Goal: Task Accomplishment & Management: Use online tool/utility

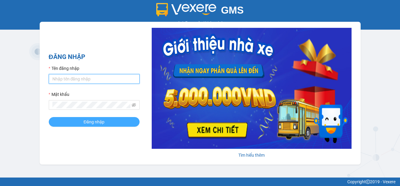
type input "ttngoc.halan"
click at [92, 122] on span "Đăng nhập" at bounding box center [94, 122] width 21 height 7
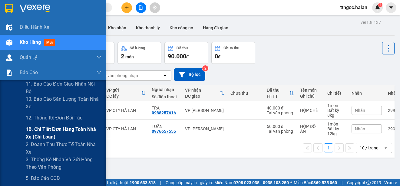
click at [45, 130] on span "1B. Chi tiết đơn hàng toàn nhà xe (chị loan)" at bounding box center [64, 133] width 76 height 15
